Goal: Task Accomplishment & Management: Complete application form

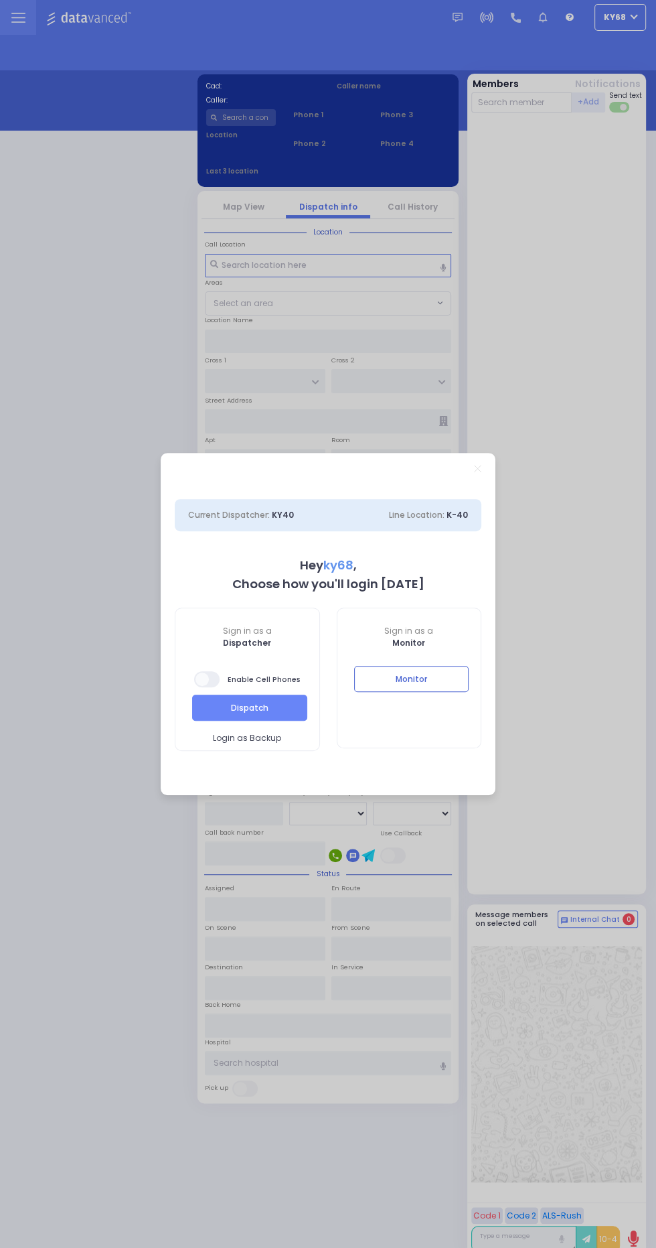
select select "12"
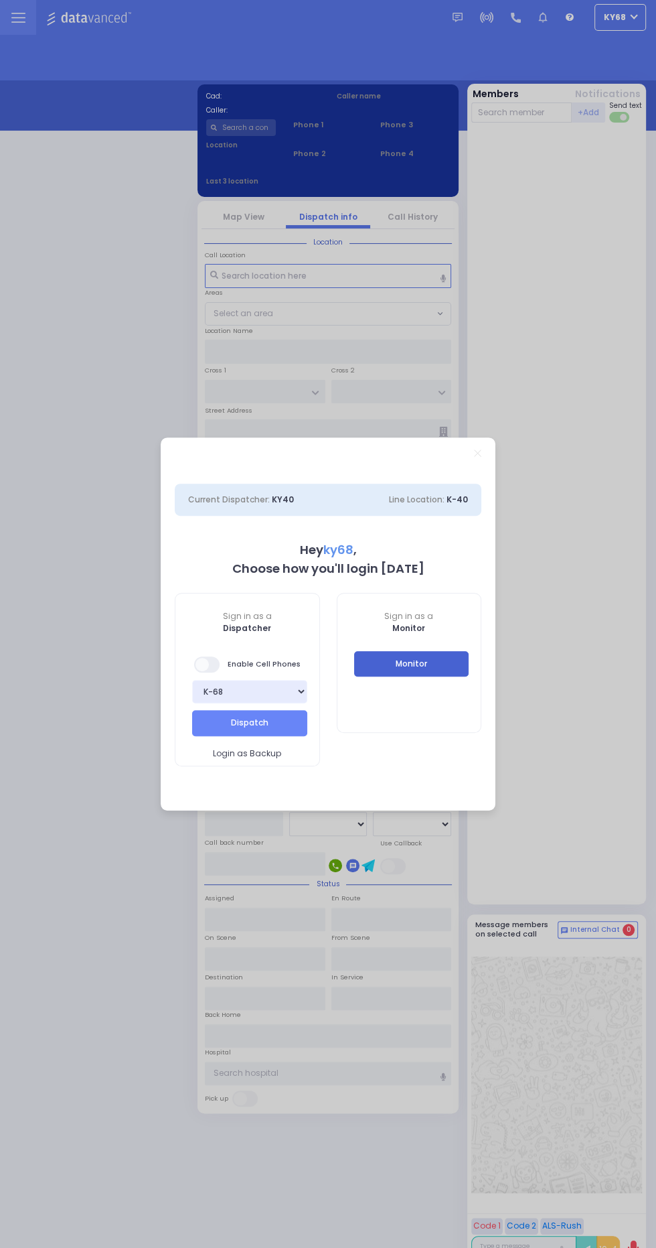
click at [426, 656] on button "Monitor" at bounding box center [411, 663] width 115 height 25
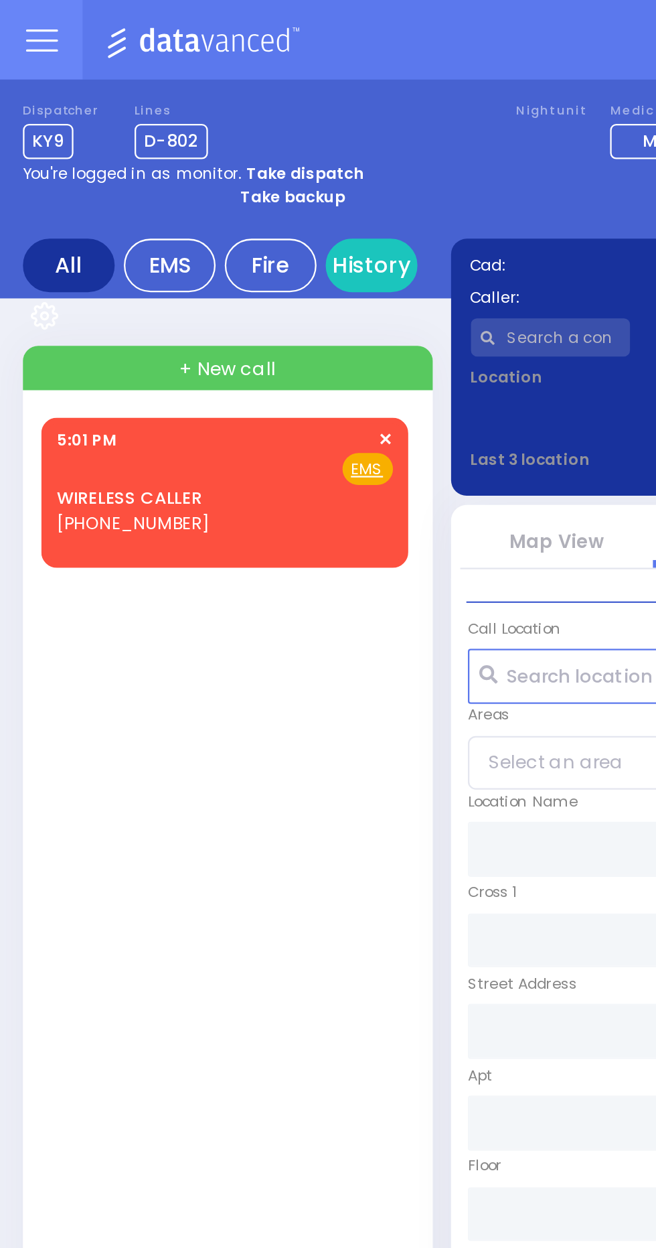
select select
radio input "true"
type input "[PERSON_NAME]"
select select
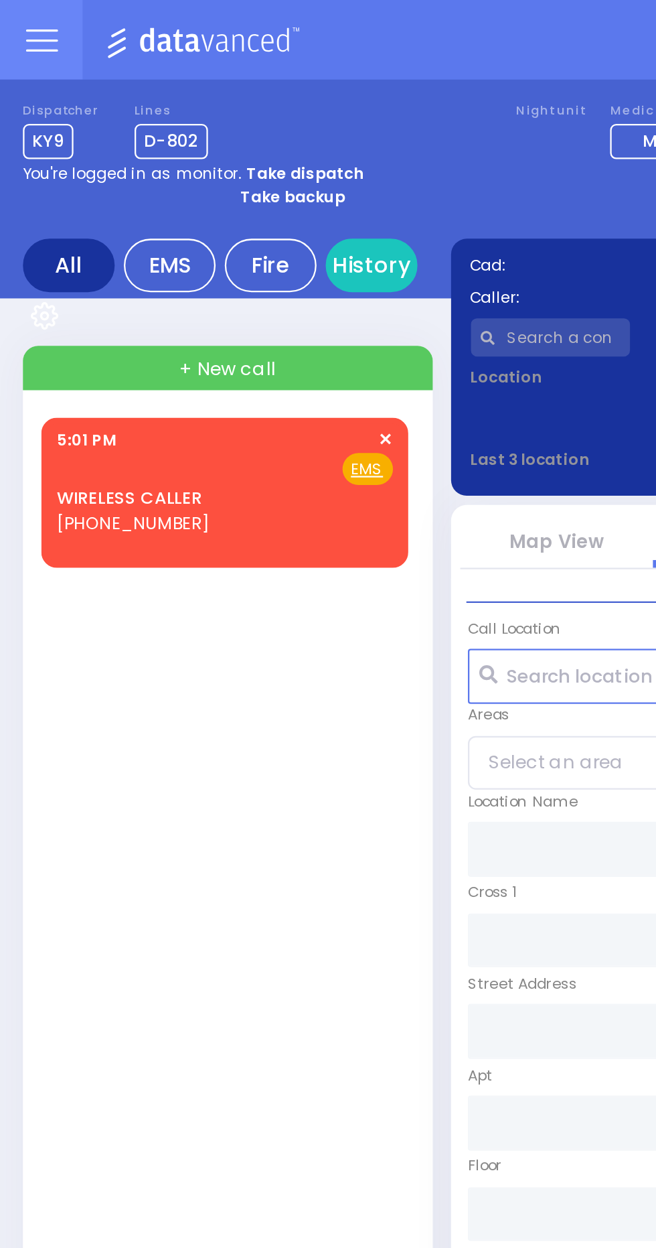
type input "17:11"
select select
radio input "true"
select select
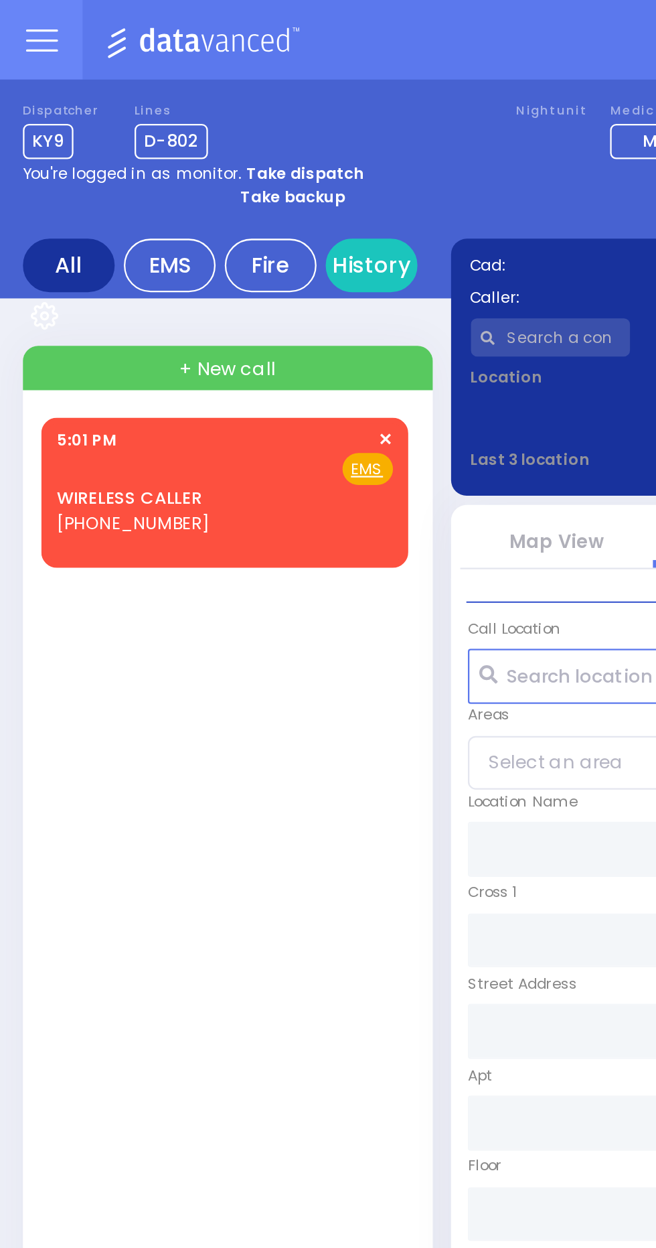
radio input "true"
select select
type input "KAHAN DR"
type input "VAYOEL MOSHE COURT"
type input "13 [PERSON_NAME] DR"
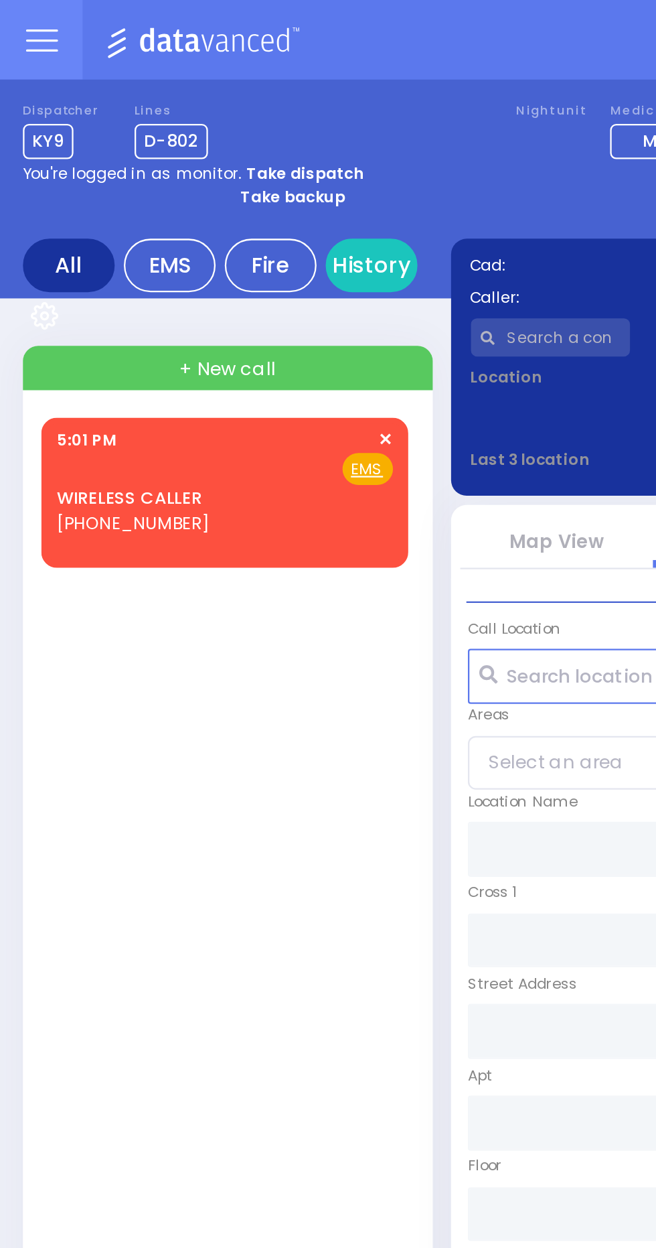
type input "201"
type input "Monroe"
type input "[US_STATE]"
type input "10950"
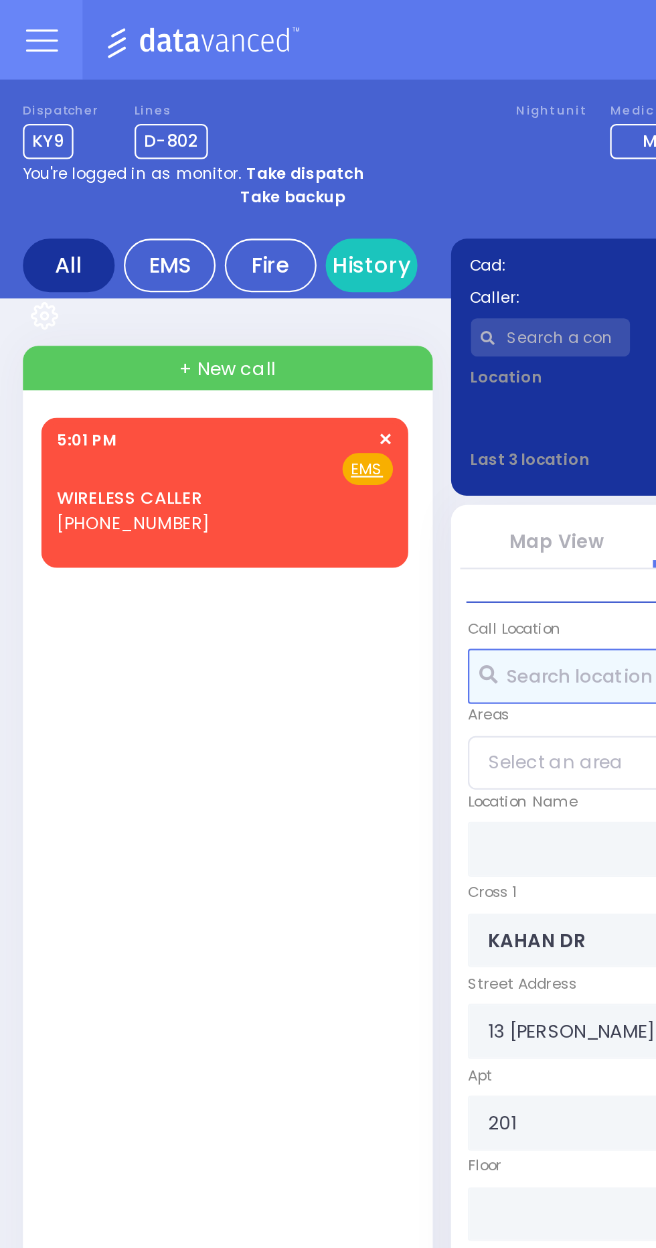
select select "SECTION 4"
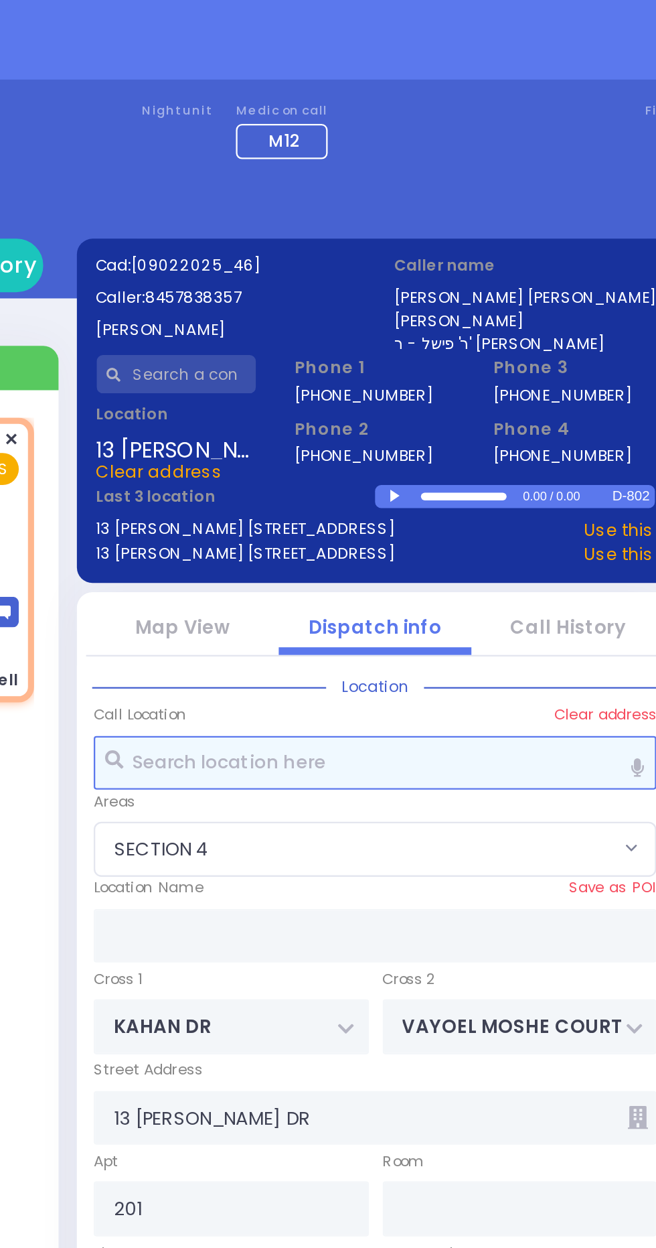
select select
type input "Pt not feeling well"
radio input "true"
select select
type input "17:14"
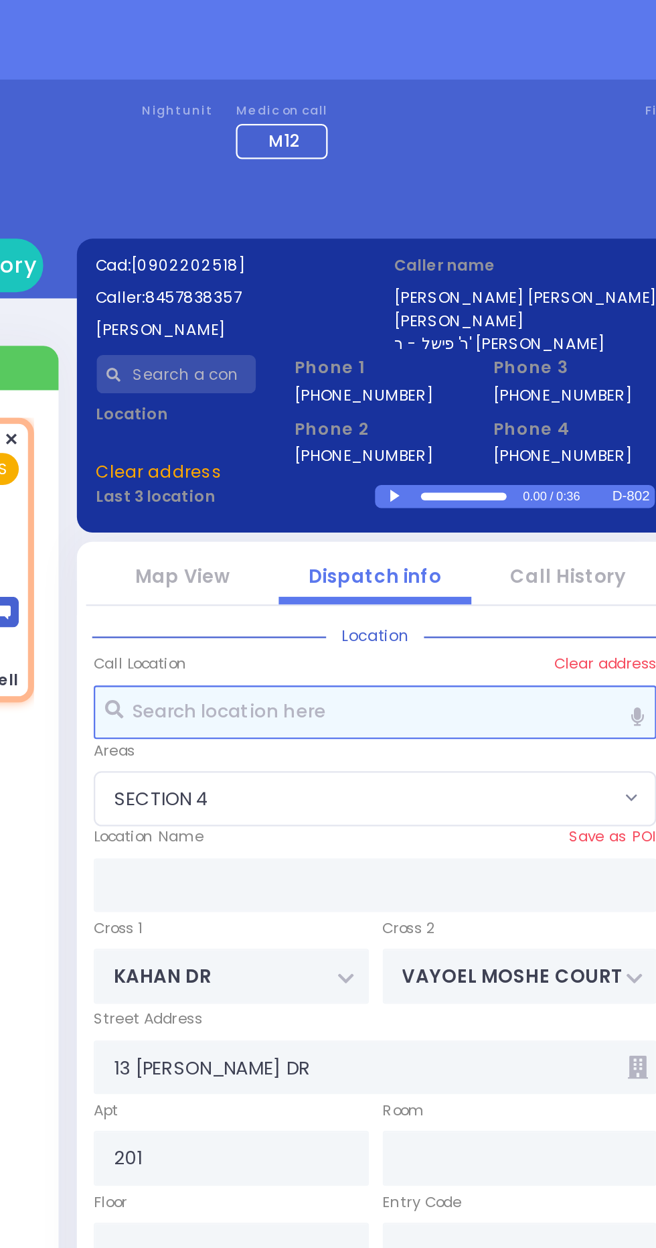
select select
radio input "true"
select select
radio input "true"
select select
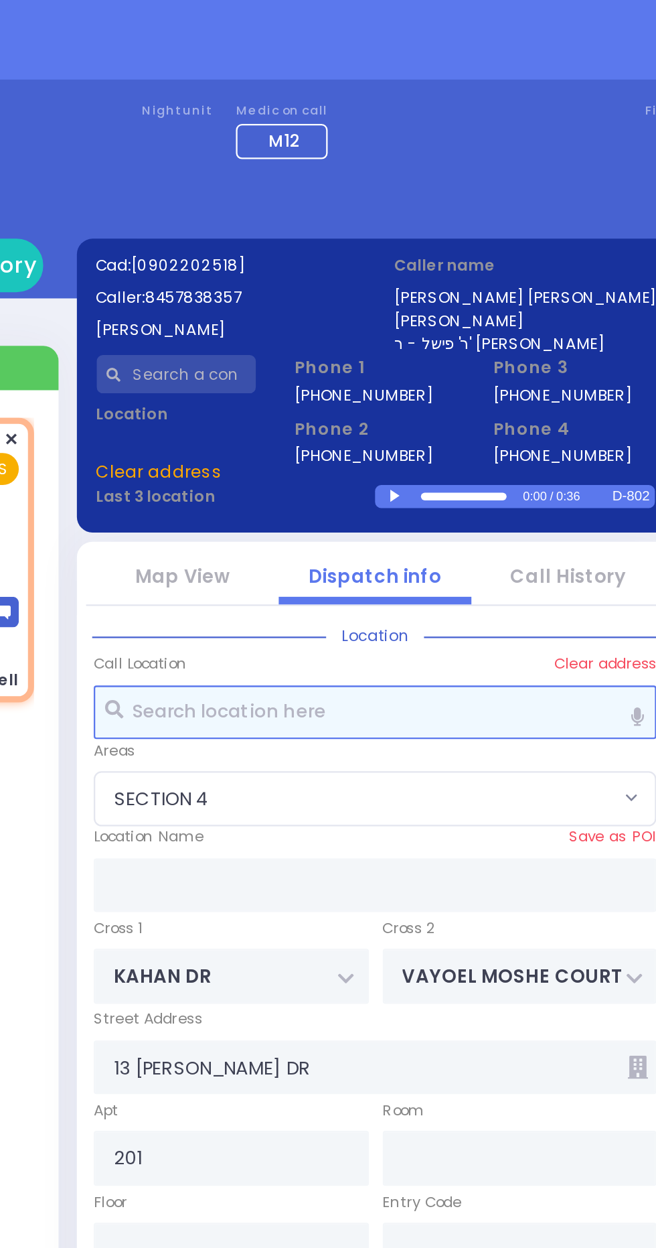
select select
radio input "true"
select select
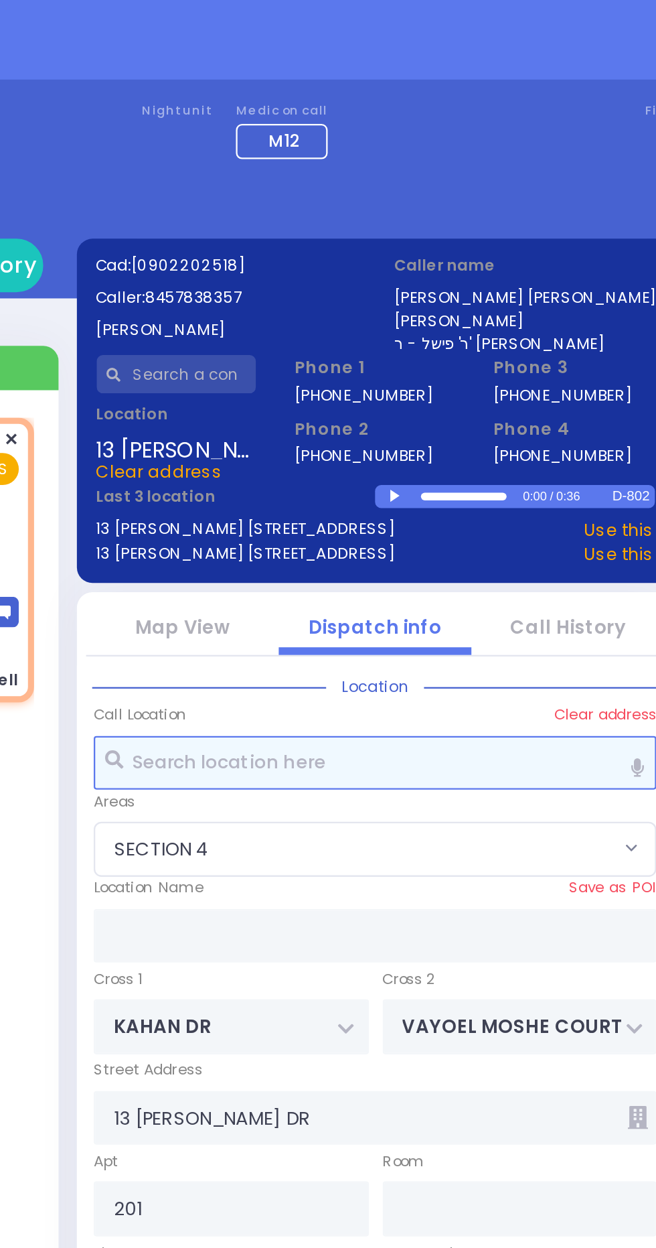
select select "SECTION 4"
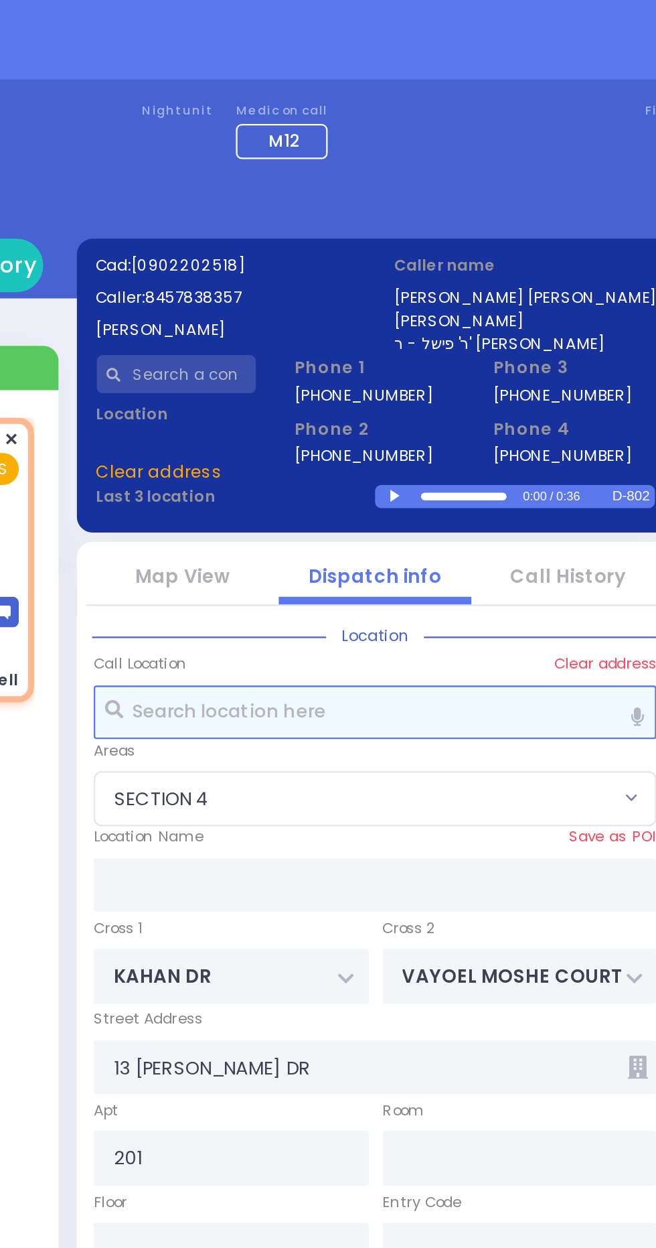
radio input "true"
select select
select select "SECTION 4"
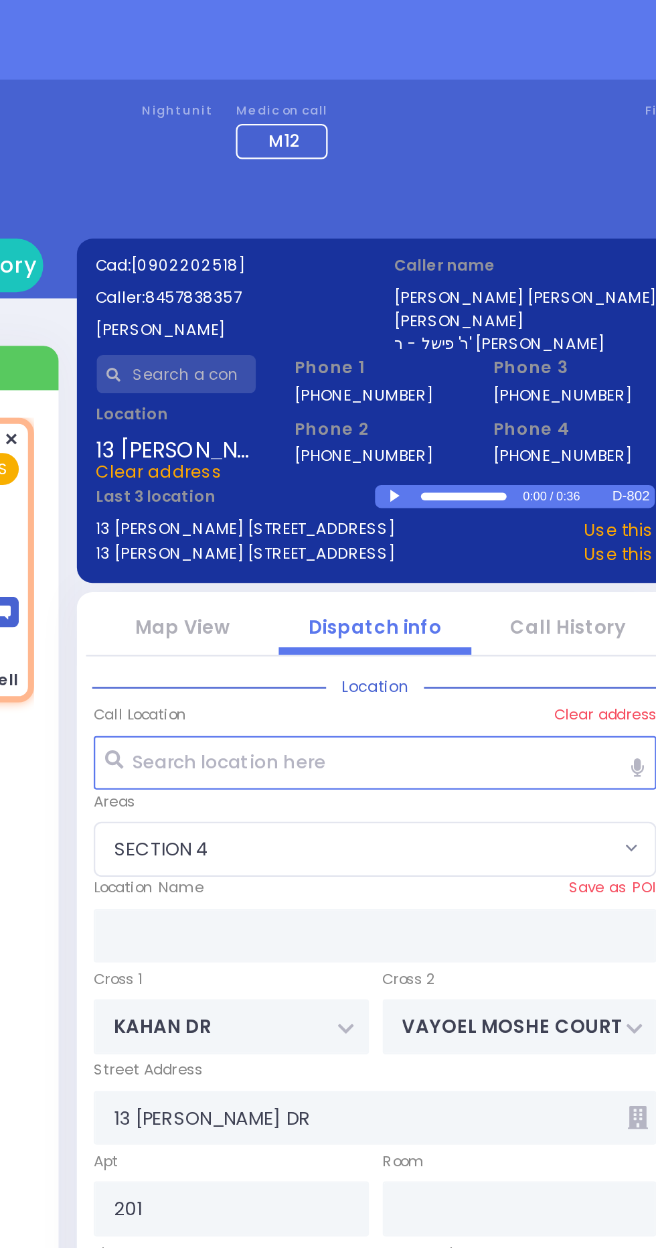
select select "SECTION 4"
